Goal: Transaction & Acquisition: Purchase product/service

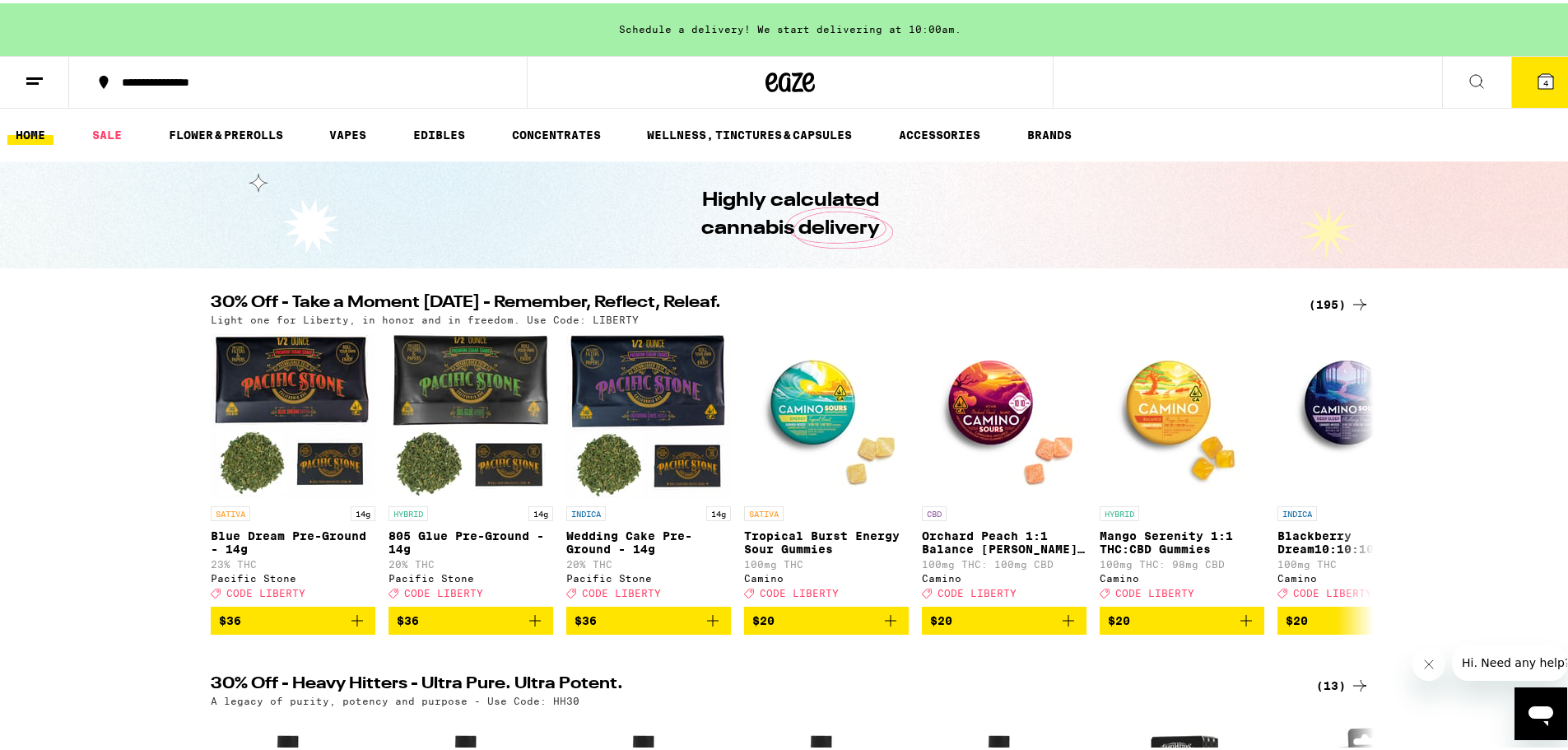
click at [1350, 297] on icon at bounding box center [1359, 301] width 20 height 20
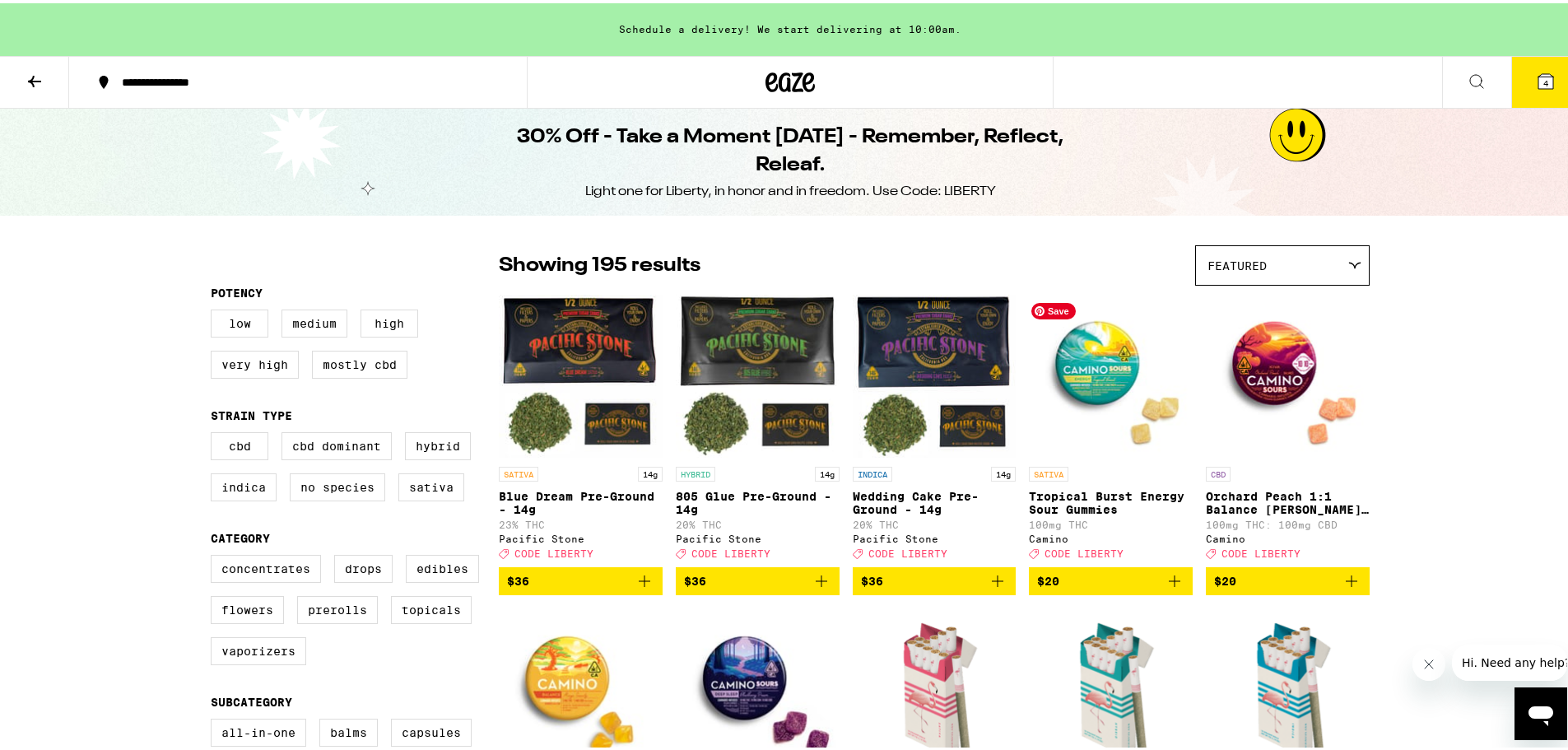
click at [1555, 81] on button "4" at bounding box center [1544, 78] width 69 height 51
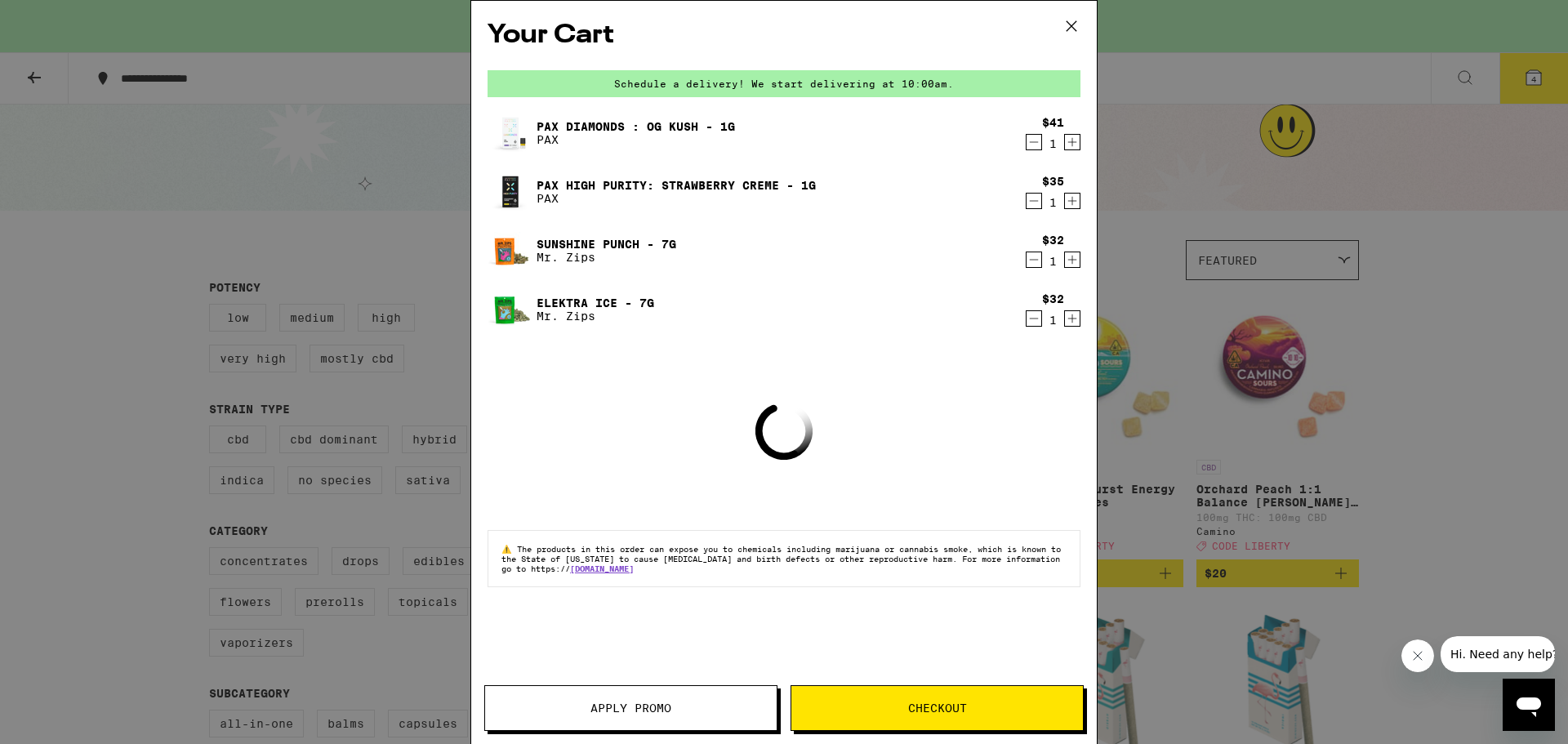
click at [1034, 149] on icon "Decrement" at bounding box center [1034, 142] width 15 height 20
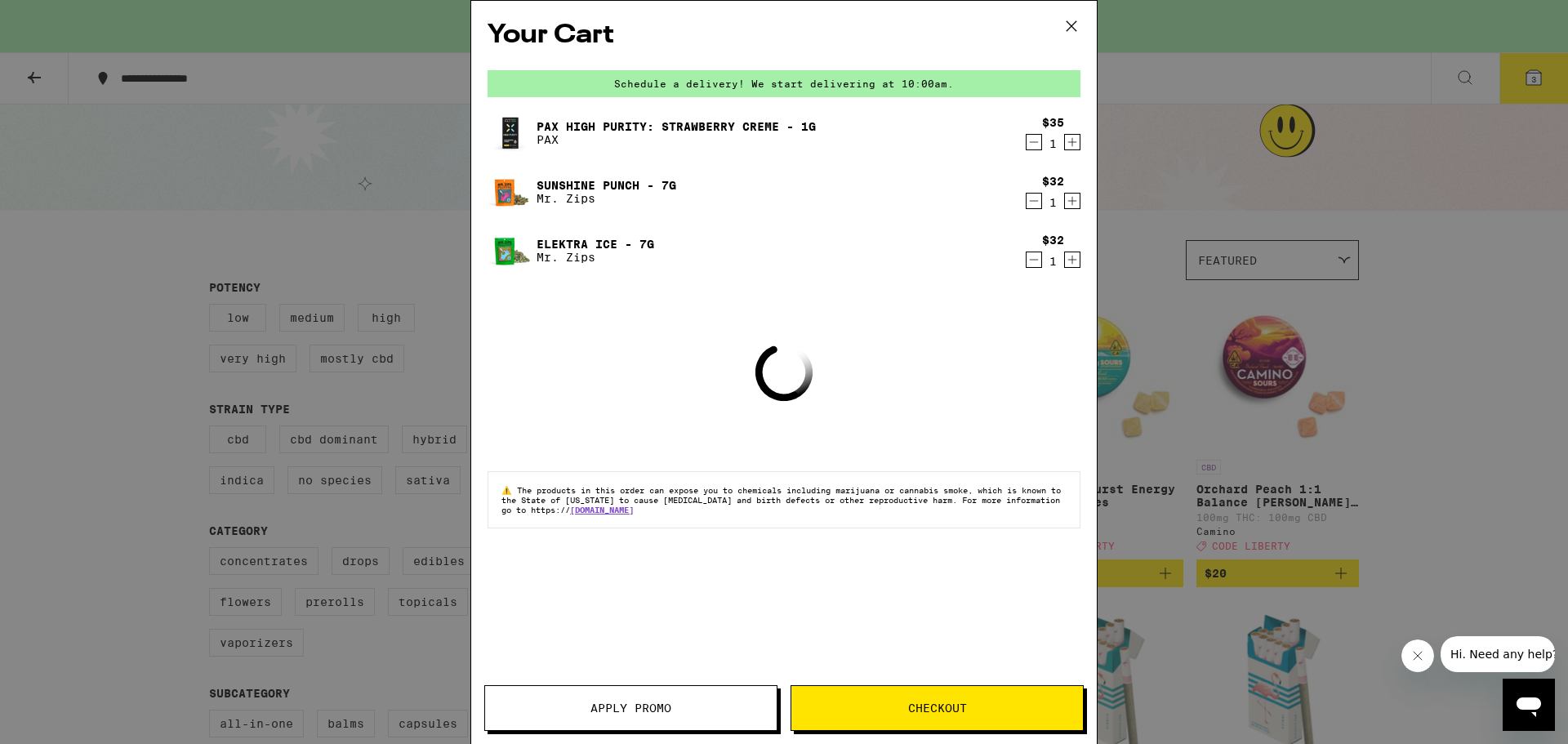
click at [1034, 149] on icon "Decrement" at bounding box center [1034, 142] width 15 height 20
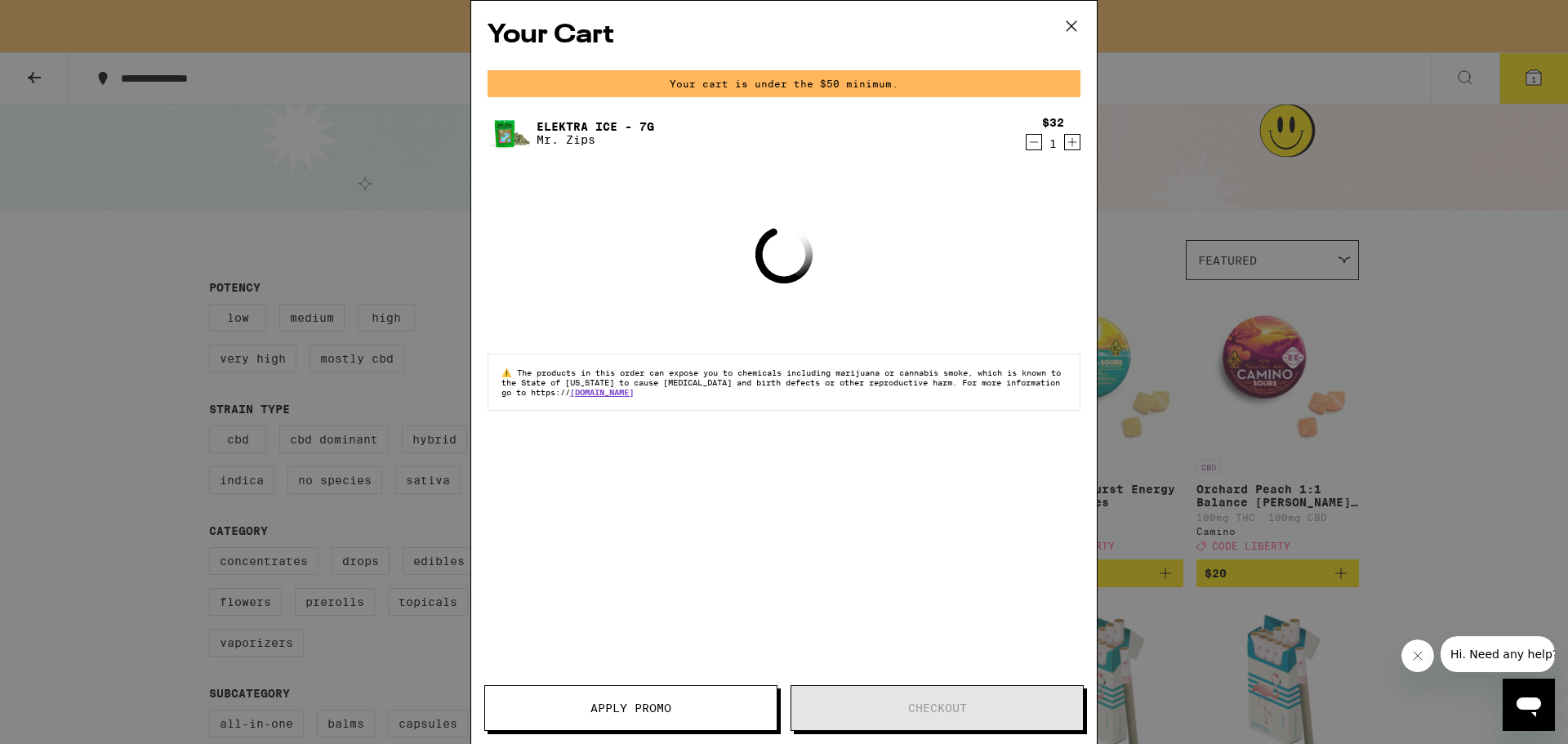
click at [1034, 149] on icon "Decrement" at bounding box center [1034, 142] width 15 height 20
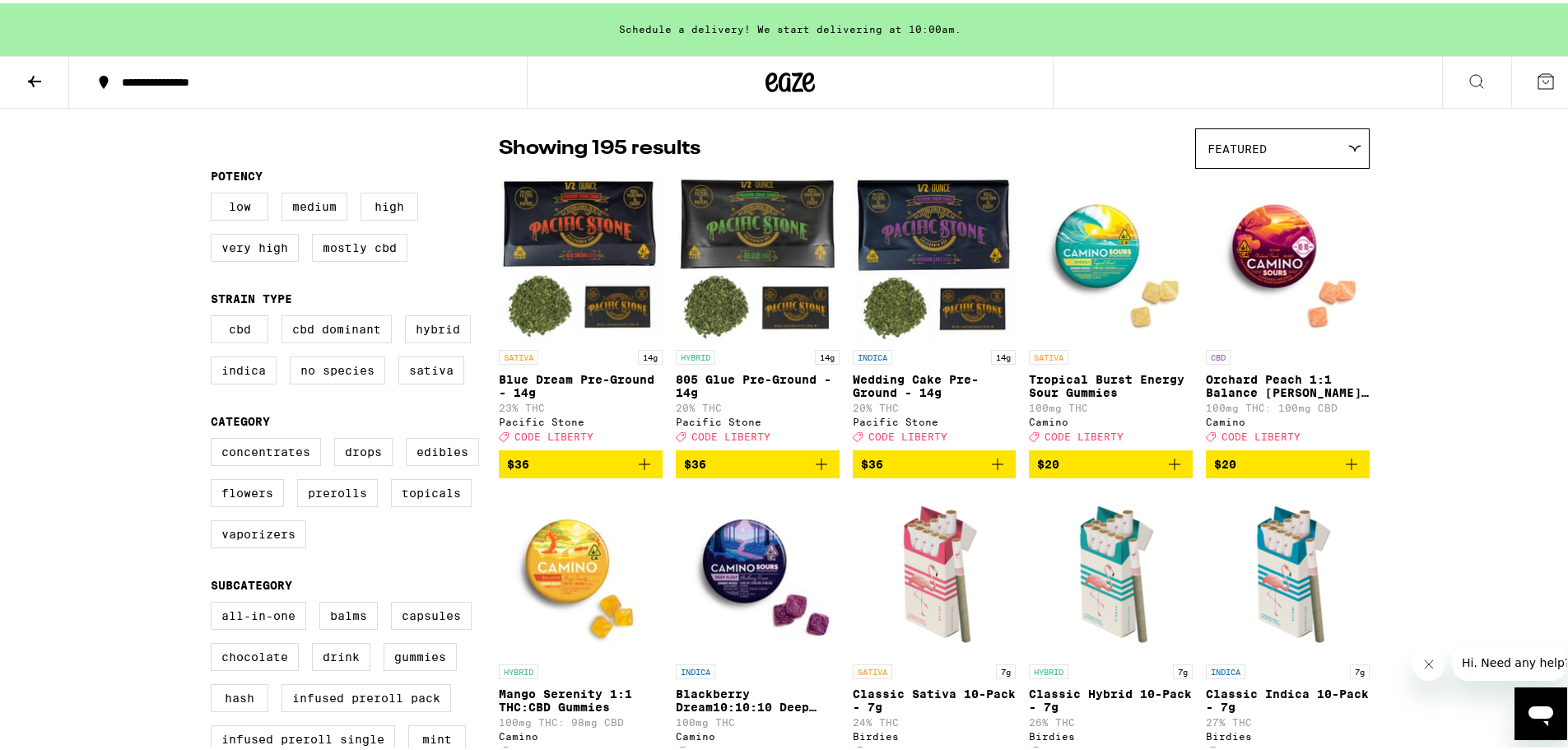
scroll to position [247, 0]
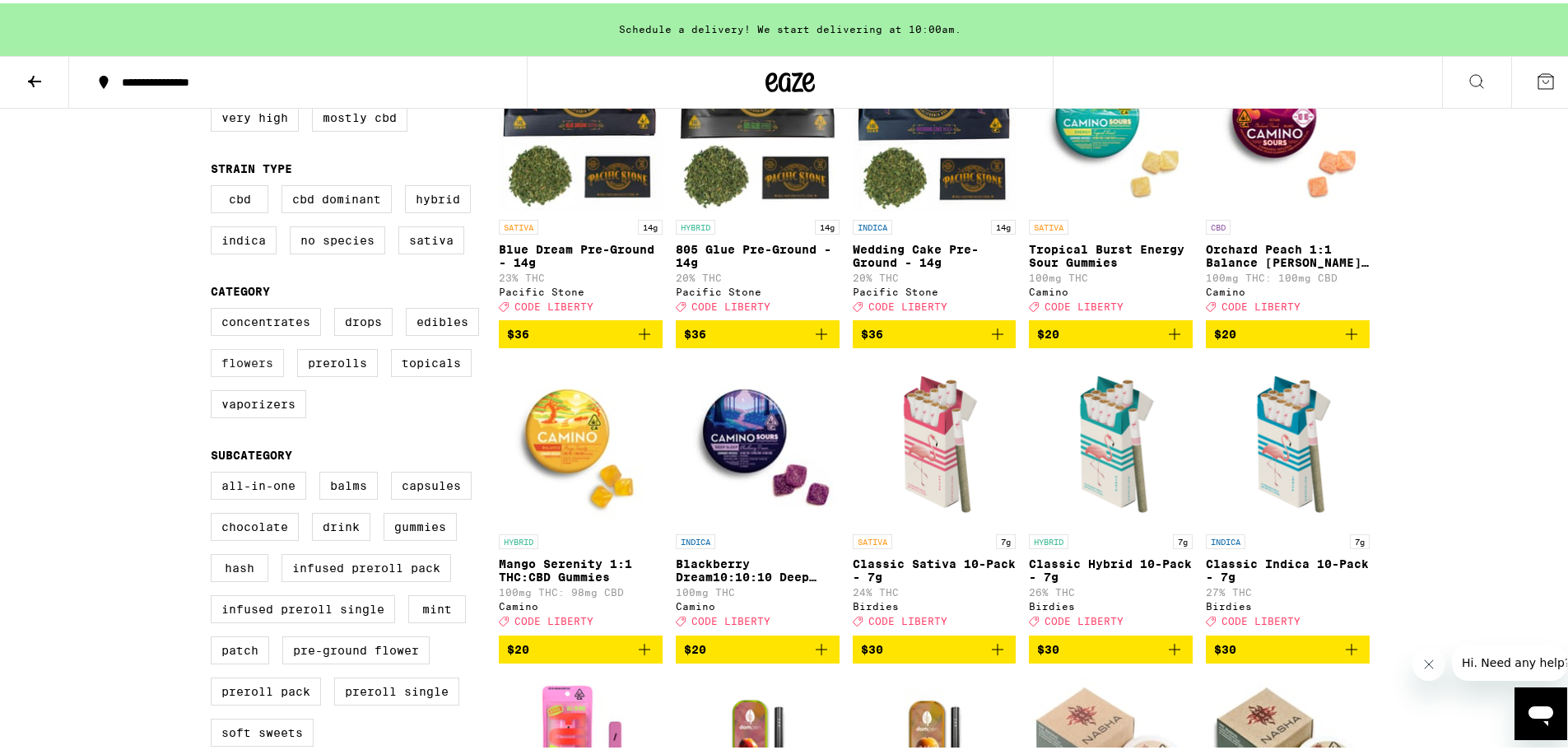
click at [248, 374] on label "Flowers" at bounding box center [248, 360] width 73 height 28
click at [214, 308] on input "Flowers" at bounding box center [214, 307] width 1 height 1
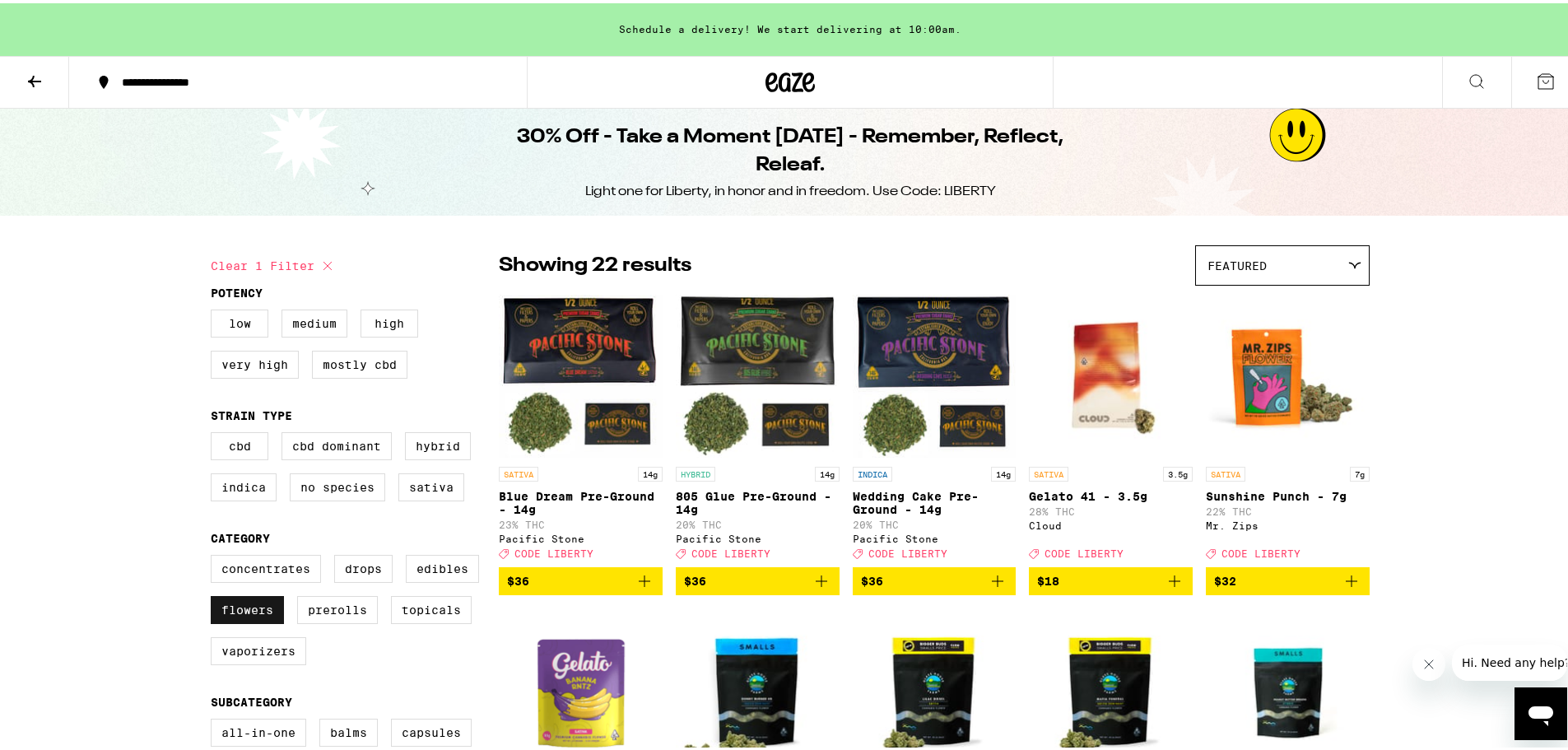
click at [269, 610] on label "Flowers" at bounding box center [248, 607] width 73 height 28
click at [214, 555] on input "Flowers" at bounding box center [214, 554] width 1 height 1
checkbox input "false"
